Goal: Use online tool/utility

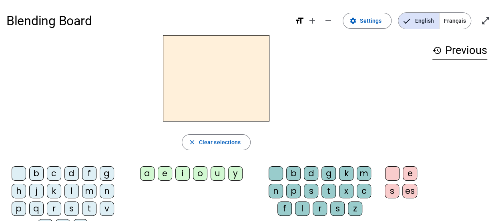
click at [450, 24] on span "Français" at bounding box center [455, 21] width 32 height 16
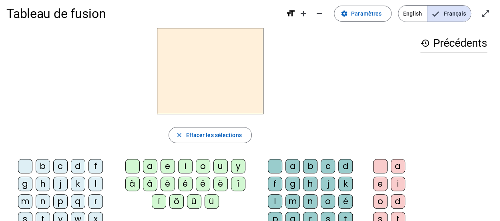
scroll to position [8, 0]
click at [472, 127] on div "history Précédents" at bounding box center [454, 150] width 80 height 245
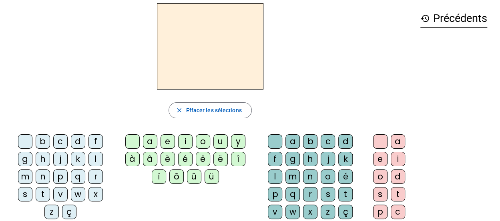
scroll to position [32, 0]
click at [88, 157] on div "l" at bounding box center [95, 159] width 14 height 14
click at [146, 141] on div "a" at bounding box center [150, 141] width 14 height 14
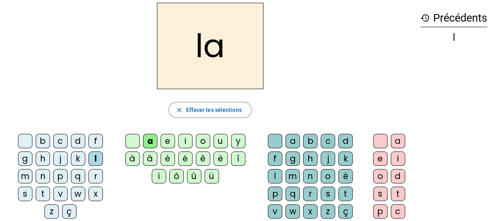
click at [50, 187] on div "t" at bounding box center [43, 194] width 14 height 14
click at [300, 169] on div "m" at bounding box center [292, 176] width 14 height 14
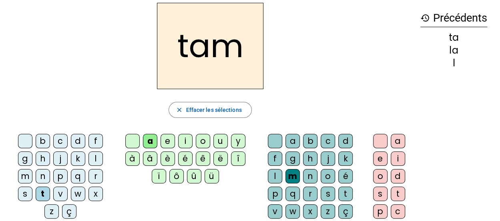
click at [382, 160] on div "e" at bounding box center [380, 159] width 14 height 14
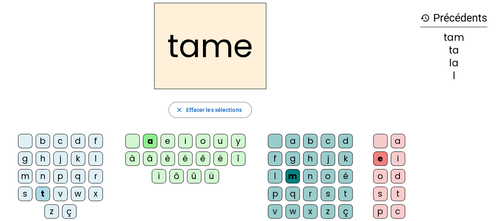
click at [185, 140] on div "i" at bounding box center [185, 141] width 14 height 14
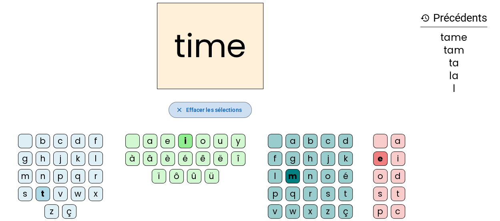
click at [189, 111] on span "Effacer les sélections" at bounding box center [214, 110] width 56 height 10
